Goal: Communication & Community: Participate in discussion

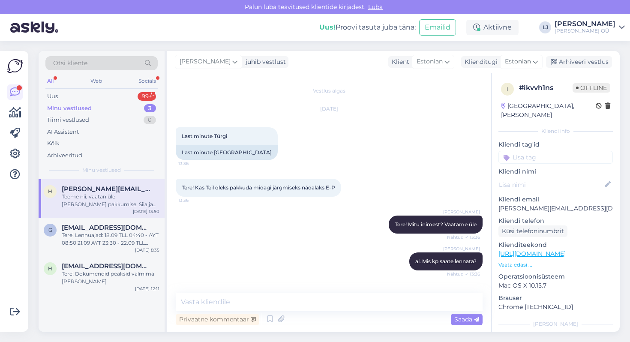
scroll to position [423, 0]
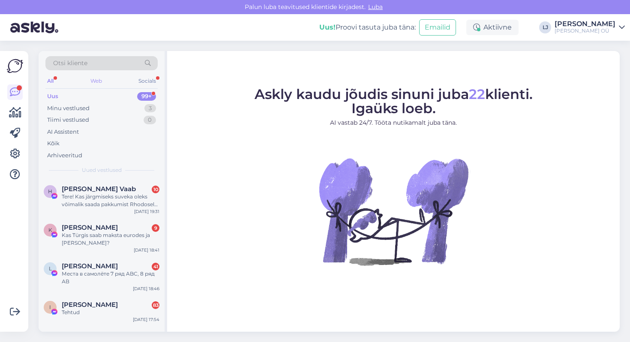
click at [93, 83] on div "Web" at bounding box center [96, 80] width 15 height 11
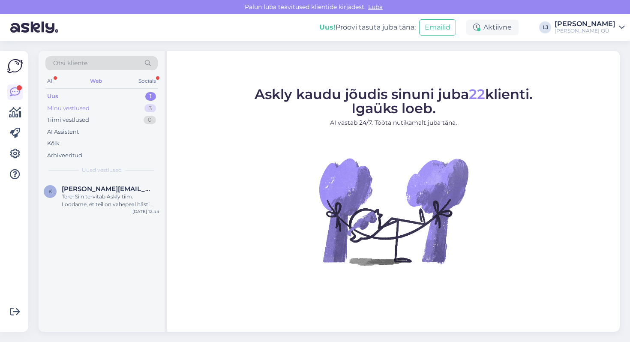
click at [99, 105] on div "Minu vestlused 3" at bounding box center [101, 108] width 112 height 12
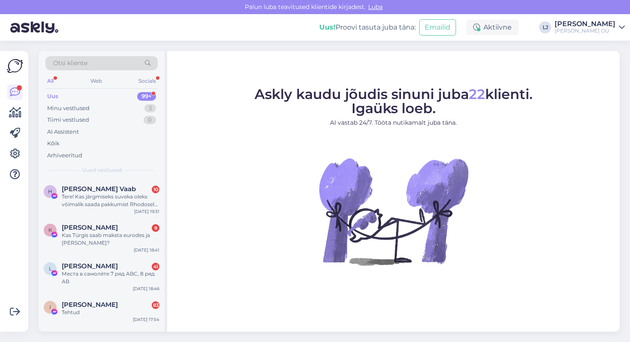
click at [92, 200] on div "Tere! Kas järgmiseks suveka oleks võimalik saada pakkumist Rhodosele, All Sense…" at bounding box center [111, 200] width 98 height 15
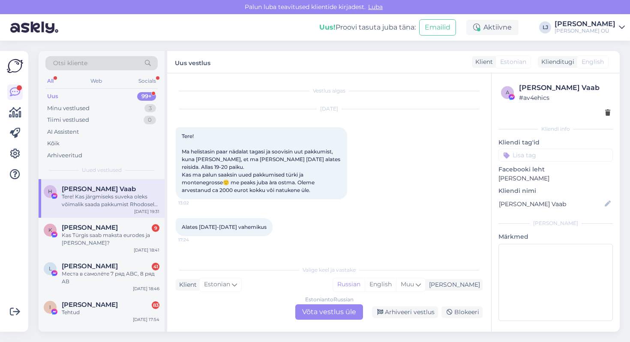
scroll to position [426, 0]
